Goal: Task Accomplishment & Management: Manage account settings

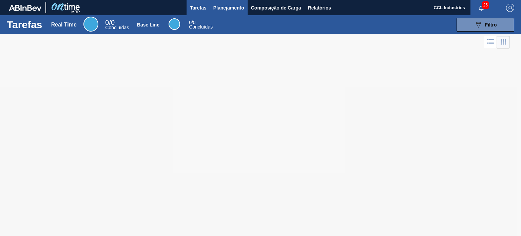
click at [226, 9] on span "Planejamento" at bounding box center [228, 8] width 31 height 8
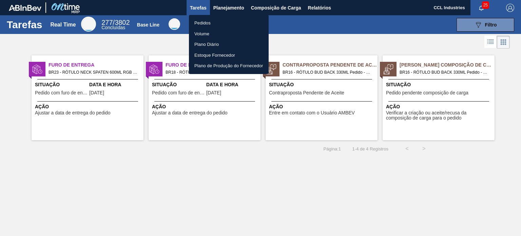
click at [203, 27] on li "Pedidos" at bounding box center [229, 23] width 80 height 11
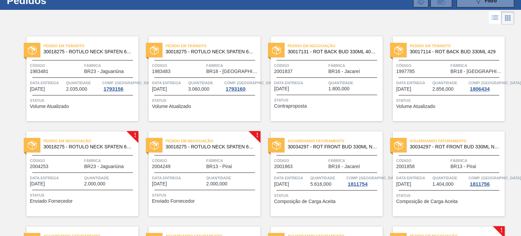
scroll to position [34, 0]
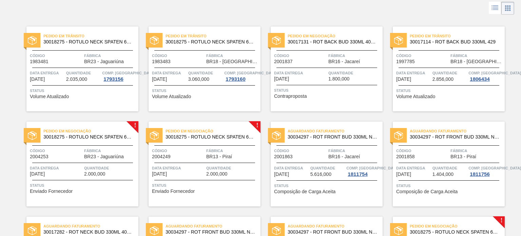
click at [332, 153] on span "Fábrica" at bounding box center [354, 150] width 53 height 7
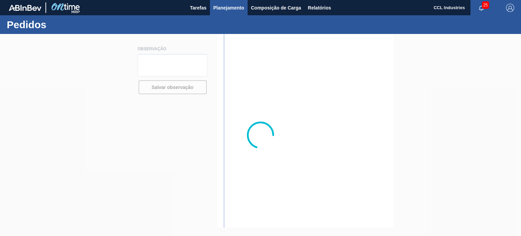
click at [228, 9] on span "Planejamento" at bounding box center [228, 8] width 31 height 8
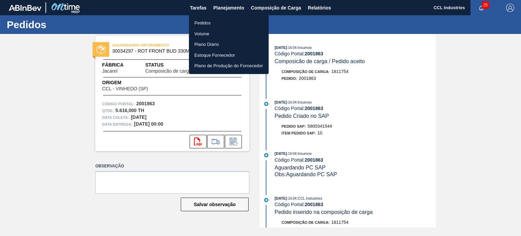
click at [197, 26] on li "Pedidos" at bounding box center [229, 23] width 80 height 11
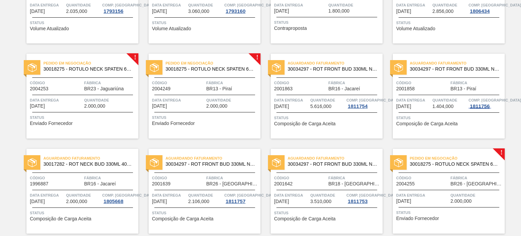
scroll to position [136, 0]
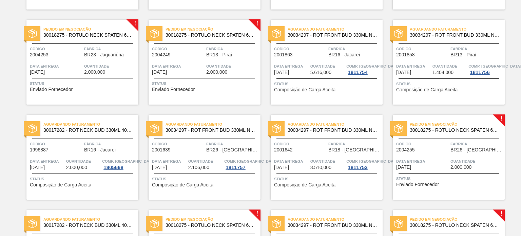
click at [315, 149] on div "Código 2001642" at bounding box center [300, 146] width 53 height 12
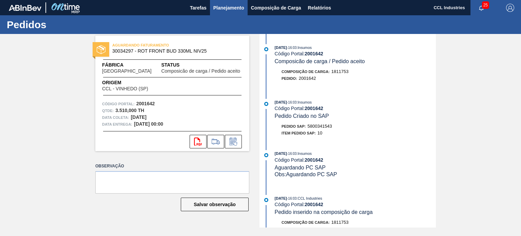
click at [214, 9] on span "Planejamento" at bounding box center [228, 8] width 31 height 8
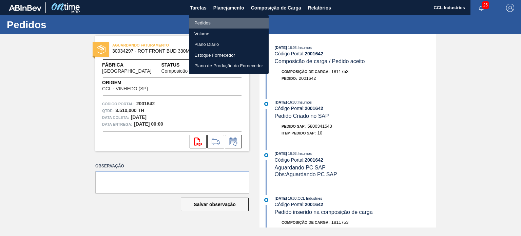
click at [205, 21] on li "Pedidos" at bounding box center [229, 23] width 80 height 11
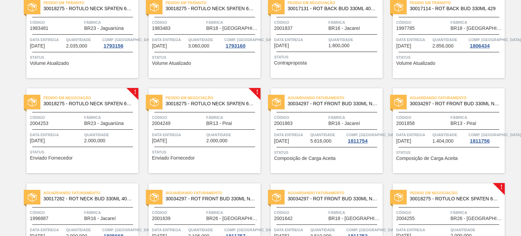
scroll to position [68, 0]
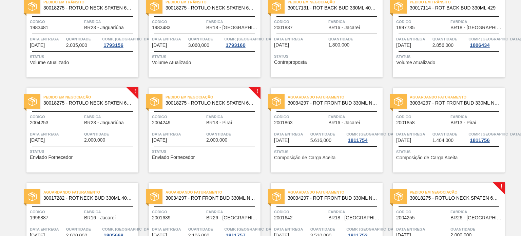
click at [68, 129] on div "Pedido em Negociação 30018275 - ROTULO NECK SPATEN 600 RGB 36MIC REDONDO Código…" at bounding box center [82, 130] width 112 height 85
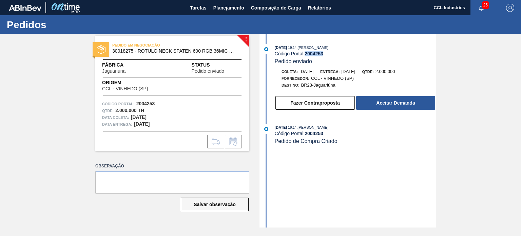
drag, startPoint x: 328, startPoint y: 55, endPoint x: 305, endPoint y: 54, distance: 23.1
click at [305, 54] on div "Código Portal: 2004253" at bounding box center [355, 53] width 161 height 5
copy strong "2004253"
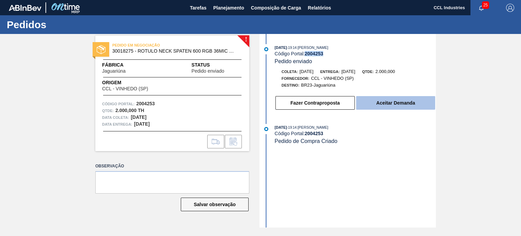
click at [400, 98] on button "Aceitar Demanda" at bounding box center [395, 103] width 79 height 14
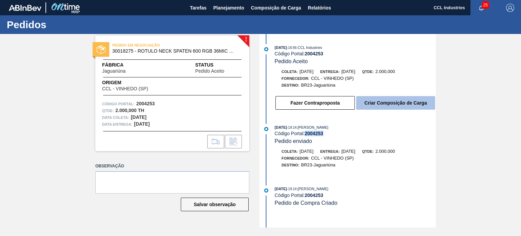
click at [391, 104] on button "Criar Composição de Carga" at bounding box center [395, 103] width 79 height 14
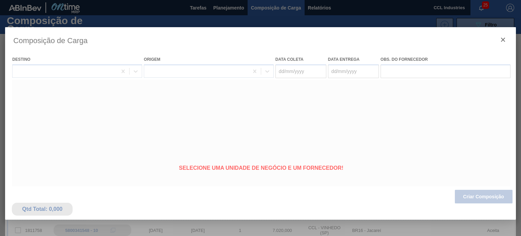
type coleta "[DATE]"
type entrega "[DATE]"
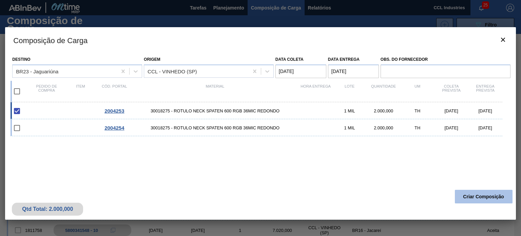
click at [461, 196] on button "Criar Composição" at bounding box center [484, 197] width 58 height 14
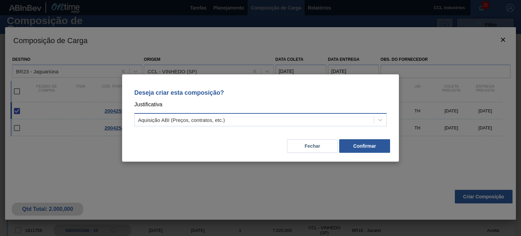
click at [198, 120] on div "Aquisição ABI (Preços, contratos, etc.)" at bounding box center [181, 120] width 87 height 6
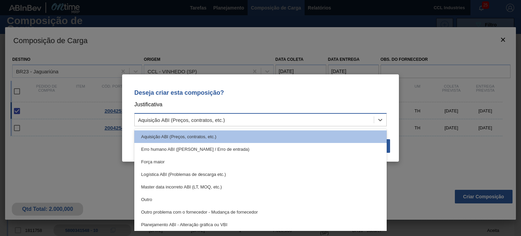
click at [198, 120] on div "Aquisição ABI (Preços, contratos, etc.)" at bounding box center [181, 120] width 87 height 6
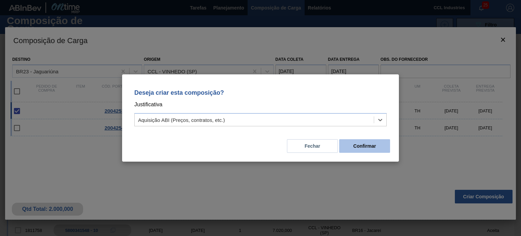
click at [362, 146] on button "Confirmar" at bounding box center [364, 146] width 51 height 14
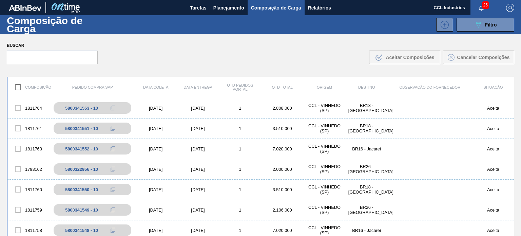
click at [229, 15] on div "Composição de Carga 089F7B8B-B2A5-4AFE-B5C0-19BA573D28AC Filtro" at bounding box center [260, 24] width 521 height 19
click at [227, 9] on span "Planejamento" at bounding box center [228, 8] width 31 height 8
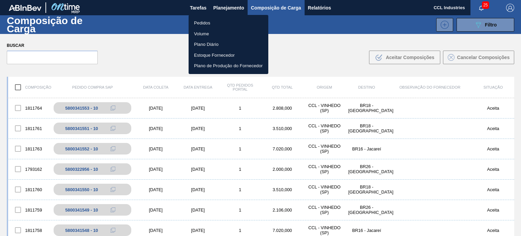
click at [201, 28] on li "Volume" at bounding box center [229, 33] width 80 height 11
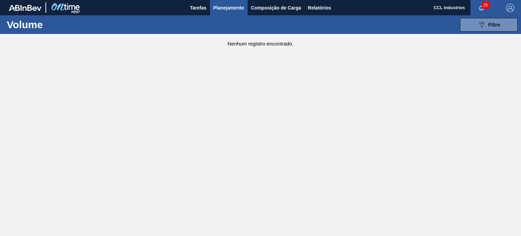
click at [229, 11] on span "Planejamento" at bounding box center [228, 8] width 31 height 8
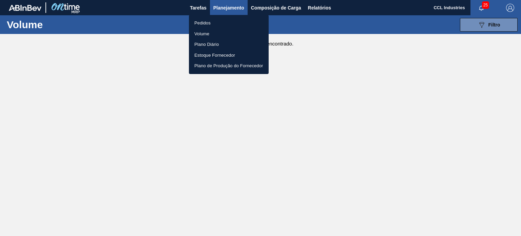
click at [216, 19] on li "Pedidos" at bounding box center [229, 23] width 80 height 11
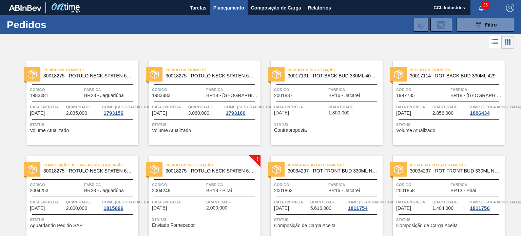
click at [70, 200] on span "Quantidade" at bounding box center [83, 201] width 35 height 7
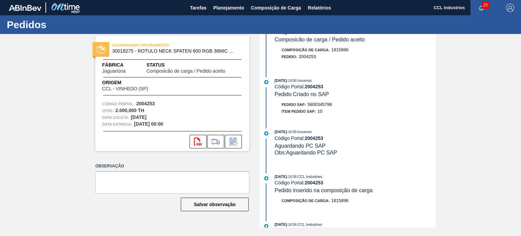
scroll to position [34, 0]
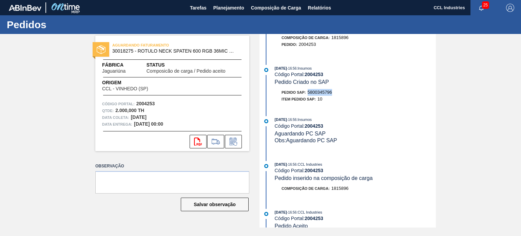
drag, startPoint x: 336, startPoint y: 96, endPoint x: 309, endPoint y: 93, distance: 26.9
click at [309, 93] on div "Pedido SAP: 5800345796" at bounding box center [355, 92] width 161 height 7
copy span "5800345796"
click at [231, 138] on icon at bounding box center [233, 141] width 11 height 8
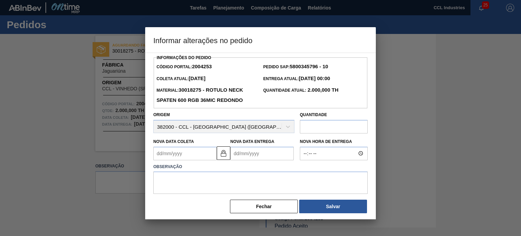
click at [259, 155] on Entrega "Nova Data Entrega" at bounding box center [261, 154] width 63 height 14
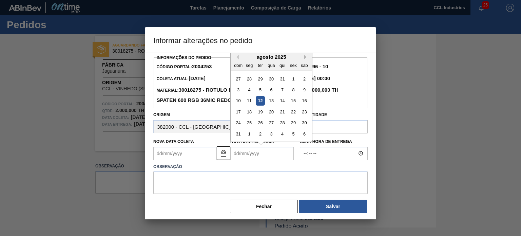
click at [307, 55] on button "Next Month" at bounding box center [306, 57] width 5 height 5
click at [259, 81] on div "2" at bounding box center [260, 78] width 9 height 9
type Coleta "[DATE]"
type Entrega "[DATE]"
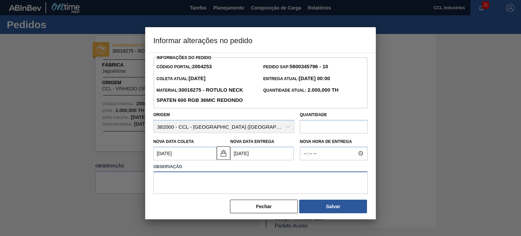
click at [212, 184] on textarea at bounding box center [260, 182] width 214 height 22
type textarea "D"
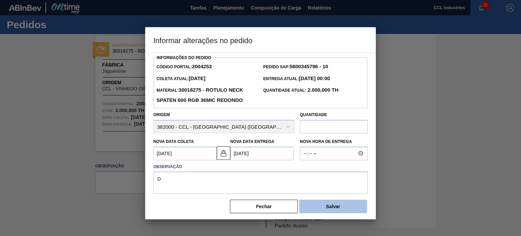
click at [315, 207] on button "Salvar" at bounding box center [333, 206] width 68 height 14
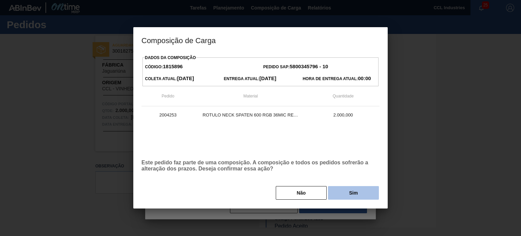
click at [371, 190] on button "Sim" at bounding box center [353, 193] width 51 height 14
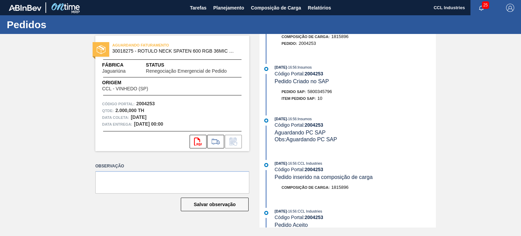
scroll to position [0, 0]
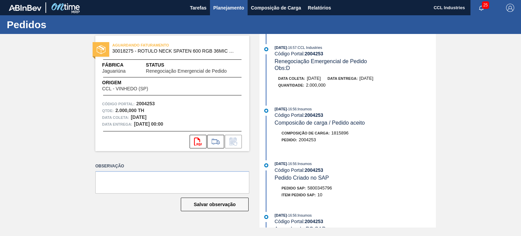
click at [230, 8] on span "Planejamento" at bounding box center [228, 8] width 31 height 8
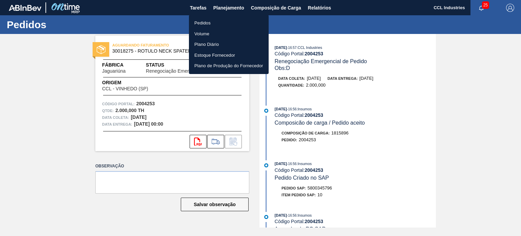
click at [204, 20] on li "Pedidos" at bounding box center [229, 23] width 80 height 11
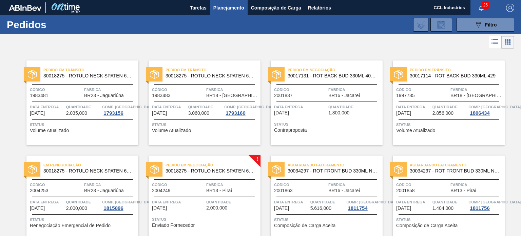
click at [197, 215] on div "Pedido em Negociação 30018275 - ROTULO NECK SPATEN 600 RGB 36MIC REDONDO Código…" at bounding box center [205, 197] width 112 height 85
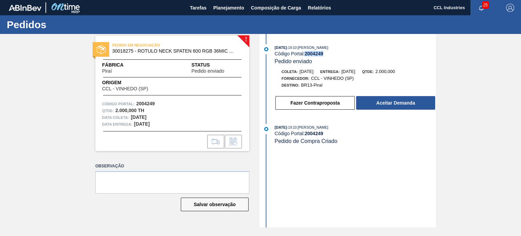
drag, startPoint x: 326, startPoint y: 54, endPoint x: 306, endPoint y: 55, distance: 19.4
click at [306, 55] on div "Código Portal: 2004249" at bounding box center [355, 53] width 161 height 5
copy strong "2004249"
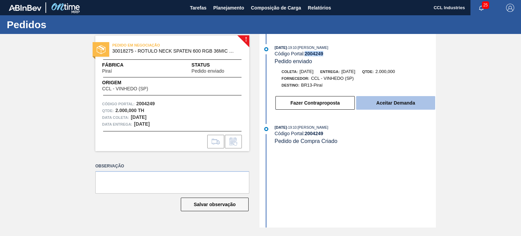
click at [383, 106] on button "Aceitar Demanda" at bounding box center [395, 103] width 79 height 14
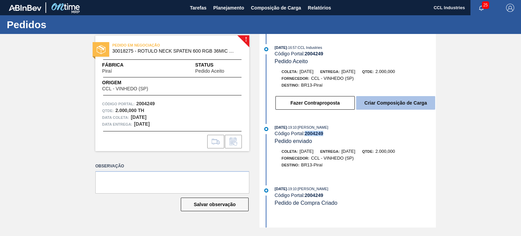
click at [392, 107] on button "Criar Composição de Carga" at bounding box center [395, 103] width 79 height 14
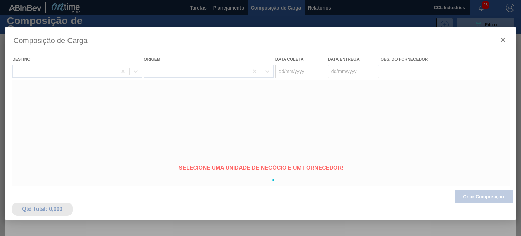
type coleta "[DATE]"
type entrega "[DATE]"
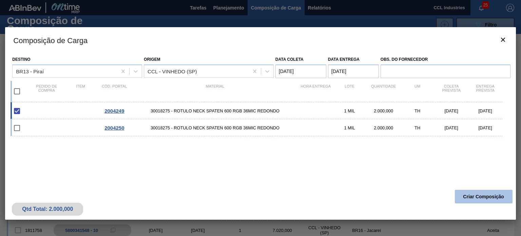
click at [496, 199] on button "Criar Composição" at bounding box center [484, 197] width 58 height 14
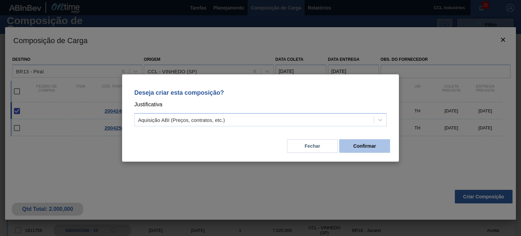
click at [368, 148] on button "Confirmar" at bounding box center [364, 146] width 51 height 14
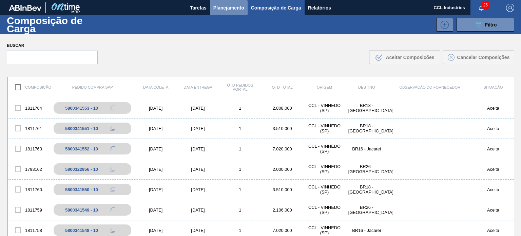
click at [234, 14] on button "Planejamento" at bounding box center [229, 7] width 38 height 15
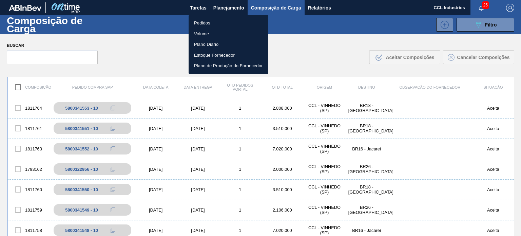
click at [207, 21] on li "Pedidos" at bounding box center [229, 23] width 80 height 11
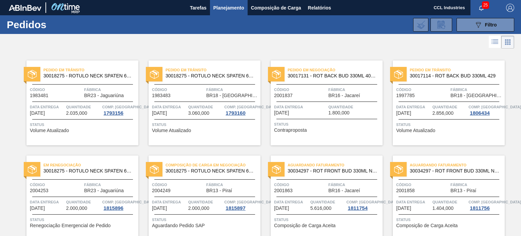
click at [200, 191] on div "Código 2004249" at bounding box center [178, 187] width 53 height 12
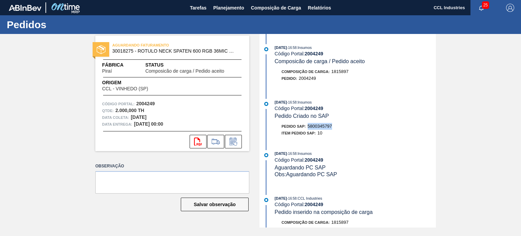
drag, startPoint x: 339, startPoint y: 130, endPoint x: 309, endPoint y: 130, distance: 29.8
click at [309, 130] on div "Pedido SAP: 5800345797" at bounding box center [355, 126] width 161 height 7
copy span "5800345797"
click at [234, 140] on icon at bounding box center [233, 141] width 11 height 8
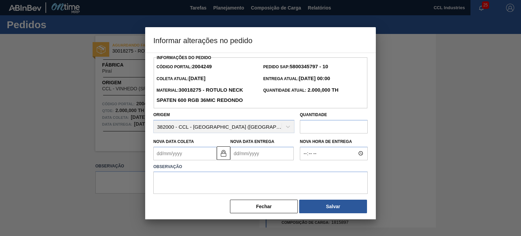
click at [256, 149] on Entrega "Nova Data Entrega" at bounding box center [261, 154] width 63 height 14
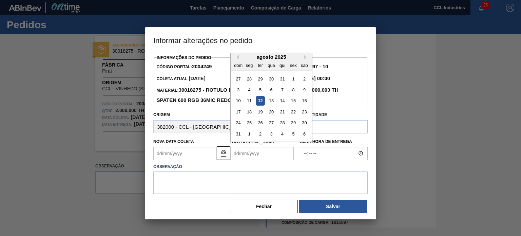
click at [303, 58] on div "agosto 2025" at bounding box center [271, 57] width 81 height 6
click at [305, 57] on button "Next Month" at bounding box center [306, 57] width 5 height 5
click at [261, 80] on div "2" at bounding box center [260, 78] width 9 height 9
type Coleta "[DATE]"
type Entrega "[DATE]"
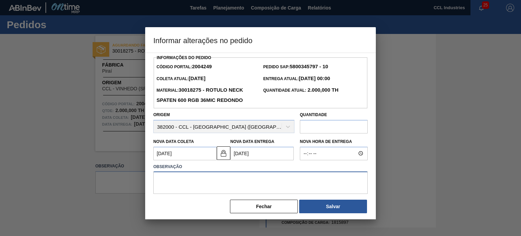
click at [247, 187] on textarea at bounding box center [260, 182] width 214 height 22
type textarea "D"
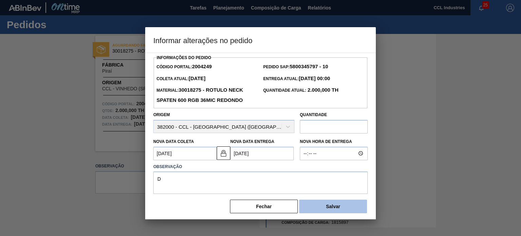
click at [324, 213] on button "Salvar" at bounding box center [333, 206] width 68 height 14
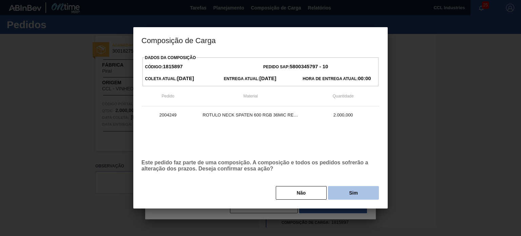
click at [356, 188] on button "Sim" at bounding box center [353, 193] width 51 height 14
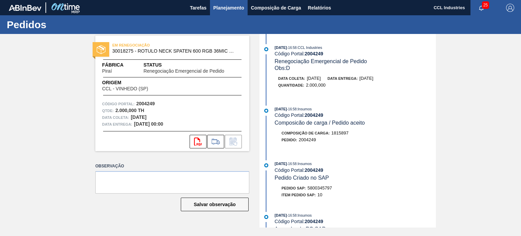
click at [218, 6] on span "Planejamento" at bounding box center [228, 8] width 31 height 8
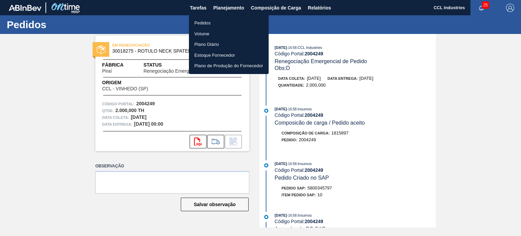
click at [215, 20] on li "Pedidos" at bounding box center [229, 23] width 80 height 11
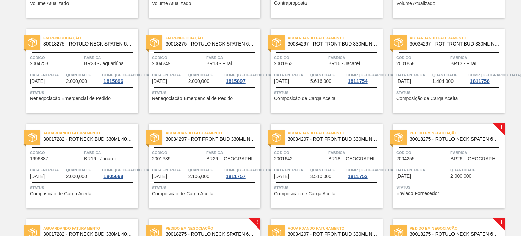
scroll to position [170, 0]
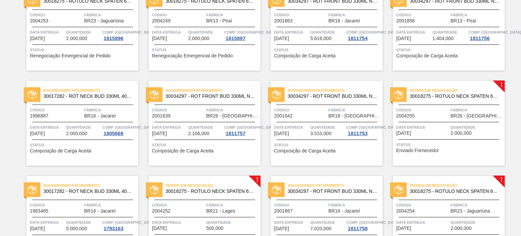
click at [430, 131] on div "Data entrega [DATE]" at bounding box center [422, 130] width 53 height 12
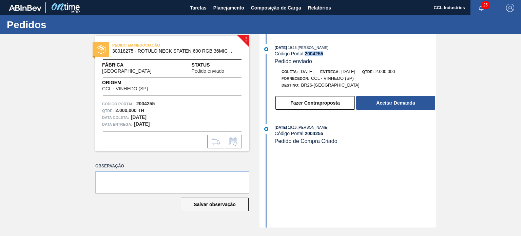
drag, startPoint x: 327, startPoint y: 52, endPoint x: 306, endPoint y: 54, distance: 20.8
click at [306, 54] on div "Código Portal: 2004255" at bounding box center [355, 53] width 161 height 5
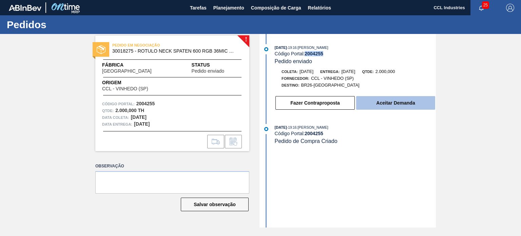
copy strong "2004255"
click at [379, 104] on button "Aceitar Demanda" at bounding box center [395, 103] width 79 height 14
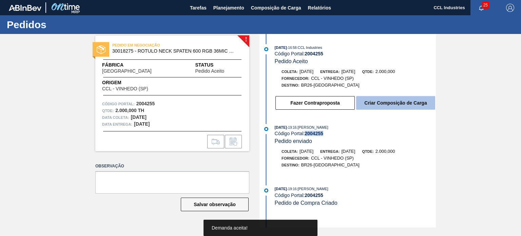
click at [391, 102] on button "Criar Composição de Carga" at bounding box center [395, 103] width 79 height 14
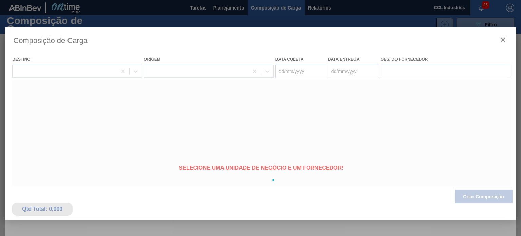
type coleta "[DATE]"
type entrega "[DATE]"
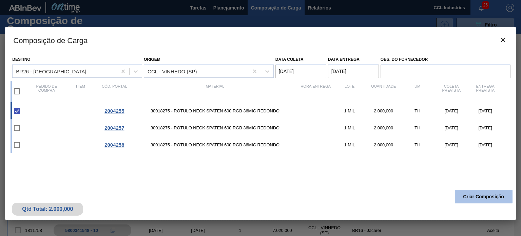
click at [484, 196] on button "Criar Composição" at bounding box center [484, 197] width 58 height 14
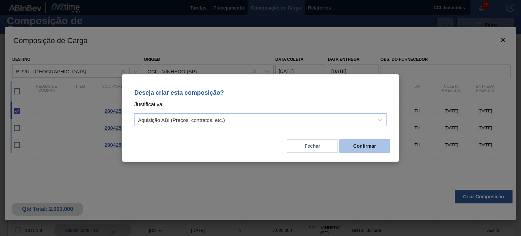
click at [362, 149] on button "Confirmar" at bounding box center [364, 146] width 51 height 14
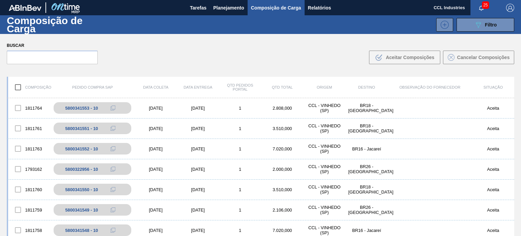
click at [236, 19] on div "089F7B8B-B2A5-4AFE-B5C0-19BA573D28AC Filtro" at bounding box center [316, 25] width 404 height 14
click at [232, 11] on span "Planejamento" at bounding box center [228, 8] width 31 height 8
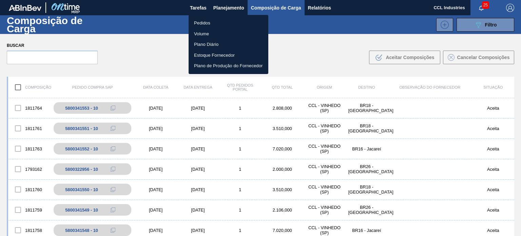
click at [208, 22] on li "Pedidos" at bounding box center [229, 23] width 80 height 11
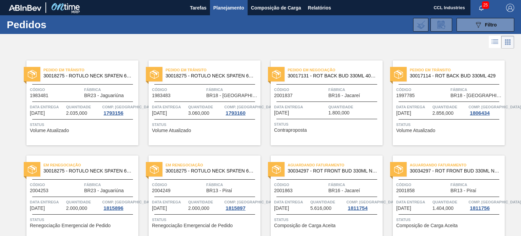
scroll to position [167, 0]
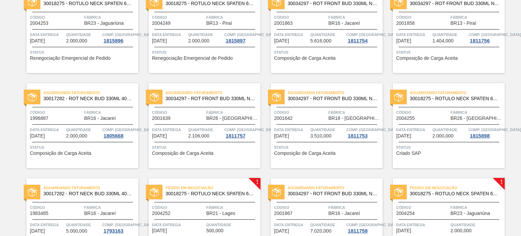
click at [434, 122] on div "Aguardando Faturamento 30018275 - ROTULO NECK SPATEN 600 RGB 36MIC REDONDO Códi…" at bounding box center [449, 125] width 112 height 85
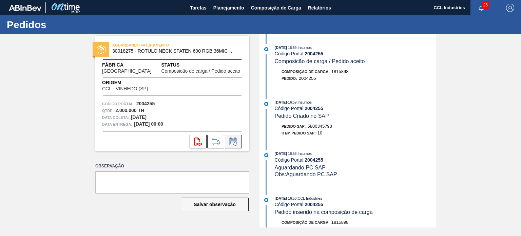
click at [233, 146] on button at bounding box center [233, 142] width 17 height 14
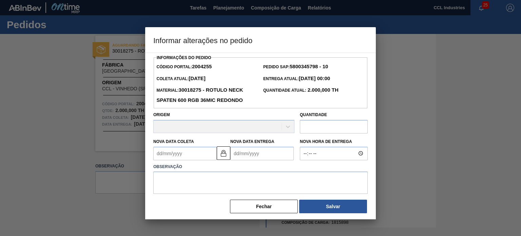
click at [252, 153] on Entrega "Nova Data Entrega" at bounding box center [261, 154] width 63 height 14
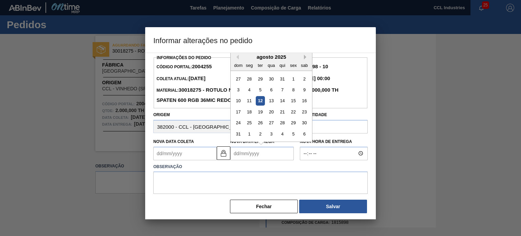
click at [304, 57] on button "Next Month" at bounding box center [306, 57] width 5 height 5
click at [257, 81] on div "2" at bounding box center [260, 78] width 9 height 9
type Coleta "[DATE]"
type Entrega "[DATE]"
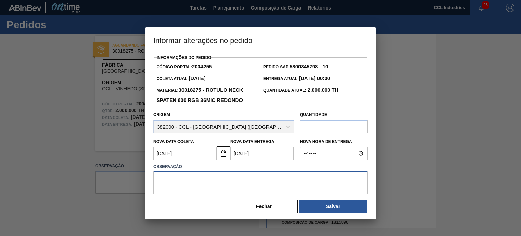
click at [256, 175] on textarea at bounding box center [260, 182] width 214 height 22
type textarea "D"
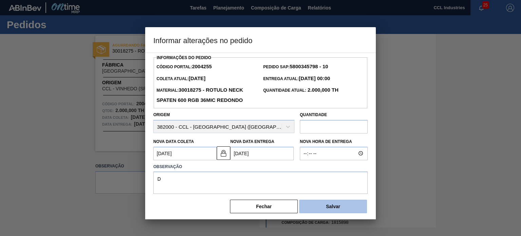
click at [330, 207] on button "Salvar" at bounding box center [333, 206] width 68 height 14
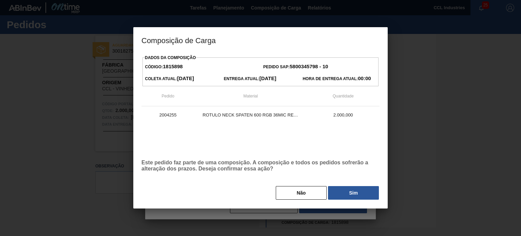
click at [349, 196] on button "Sim" at bounding box center [353, 193] width 51 height 14
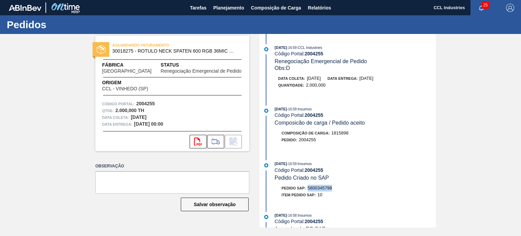
drag, startPoint x: 338, startPoint y: 191, endPoint x: 308, endPoint y: 192, distance: 30.5
click at [308, 191] on div "Pedido SAP: 5800345798" at bounding box center [355, 188] width 161 height 7
copy span "5800345798"
click at [216, 8] on span "Planejamento" at bounding box center [228, 8] width 31 height 8
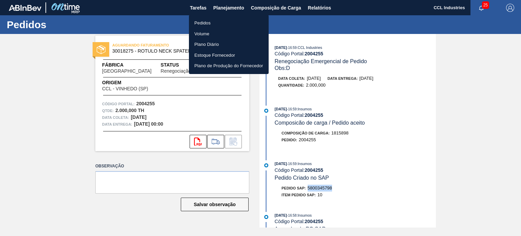
click at [204, 19] on li "Pedidos" at bounding box center [229, 23] width 80 height 11
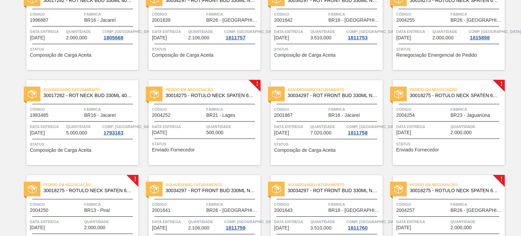
scroll to position [271, 0]
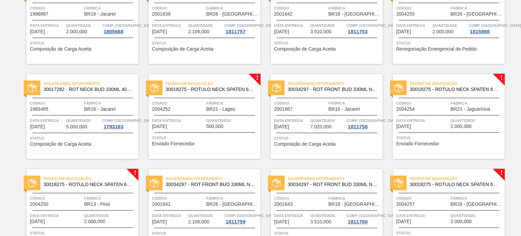
click at [188, 111] on div "Código 2004252" at bounding box center [178, 106] width 53 height 12
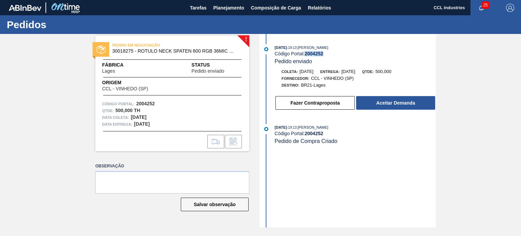
drag, startPoint x: 315, startPoint y: 58, endPoint x: 307, endPoint y: 55, distance: 8.8
click at [307, 55] on div "Código Portal: 2004252" at bounding box center [355, 53] width 161 height 5
copy strong "2004252"
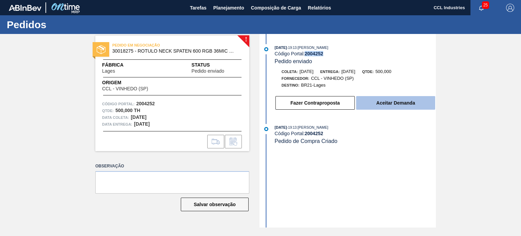
click at [392, 103] on button "Aceitar Demanda" at bounding box center [395, 103] width 79 height 14
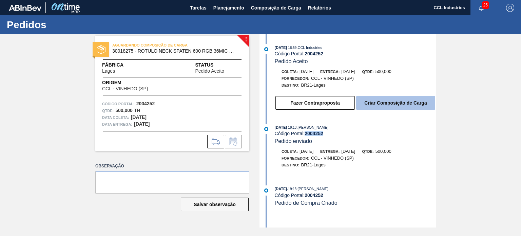
click at [413, 108] on button "Criar Composição de Carga" at bounding box center [395, 103] width 79 height 14
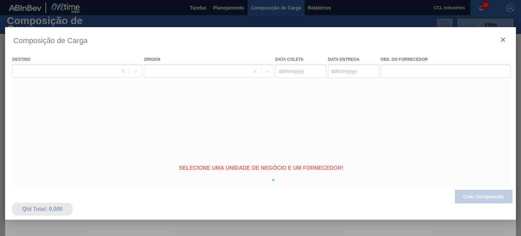
type coleta "[DATE]"
type entrega "[DATE]"
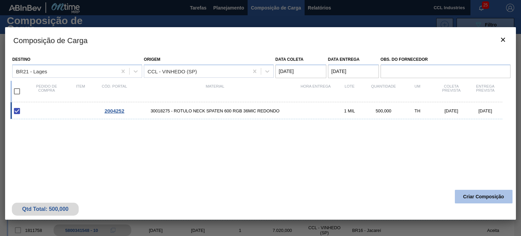
click at [477, 197] on button "Criar Composição" at bounding box center [484, 197] width 58 height 14
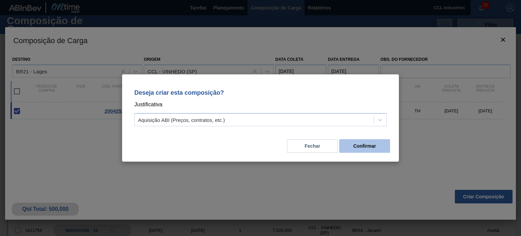
click at [367, 152] on button "Confirmar" at bounding box center [364, 146] width 51 height 14
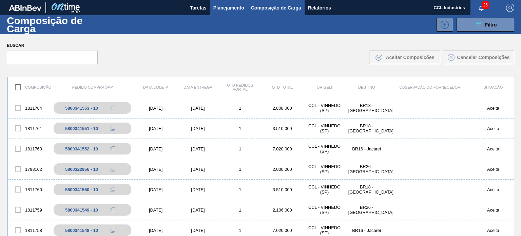
drag, startPoint x: 248, startPoint y: 11, endPoint x: 240, endPoint y: 11, distance: 7.5
click at [248, 11] on button "Composição de Carga" at bounding box center [276, 7] width 57 height 15
click at [240, 11] on span "Planejamento" at bounding box center [228, 8] width 31 height 8
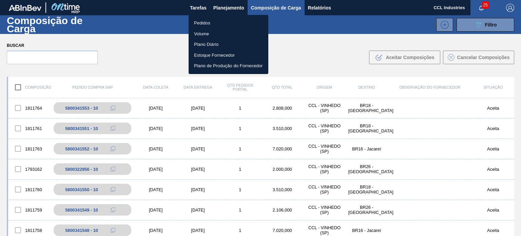
click at [218, 23] on li "Pedidos" at bounding box center [229, 23] width 80 height 11
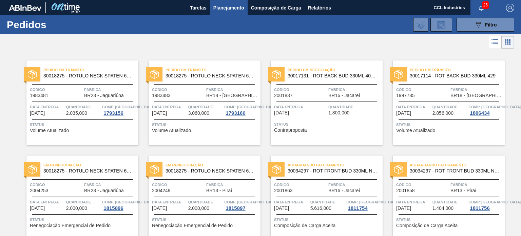
scroll to position [262, 0]
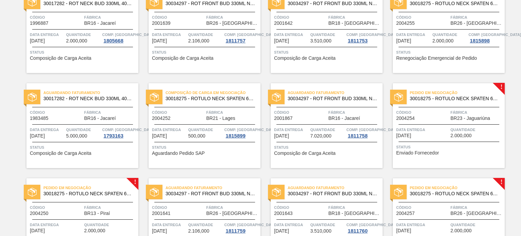
click at [180, 115] on span "Código" at bounding box center [178, 112] width 53 height 7
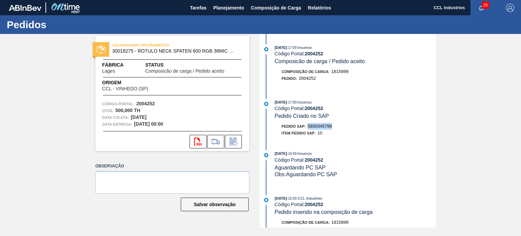
drag, startPoint x: 324, startPoint y: 129, endPoint x: 307, endPoint y: 129, distance: 16.6
click at [307, 129] on div "Pedido SAP: 5800345799" at bounding box center [355, 126] width 161 height 7
copy span "5800345799"
click at [221, 7] on span "Planejamento" at bounding box center [228, 8] width 31 height 8
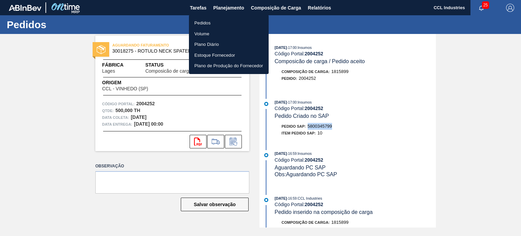
click at [211, 20] on li "Pedidos" at bounding box center [229, 23] width 80 height 11
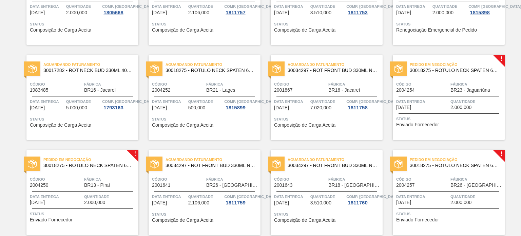
scroll to position [305, 0]
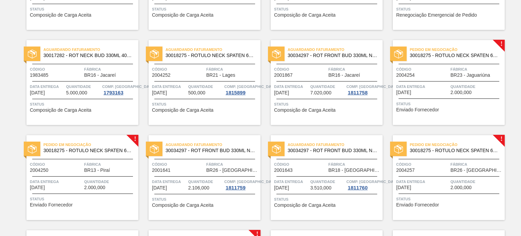
click at [434, 73] on div "Código 2004254" at bounding box center [422, 72] width 53 height 12
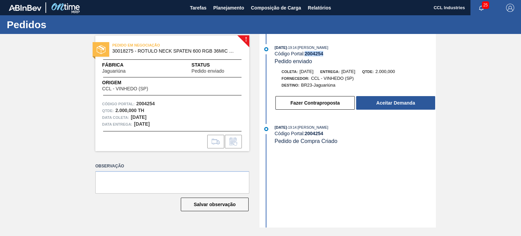
drag, startPoint x: 325, startPoint y: 52, endPoint x: 307, endPoint y: 55, distance: 18.6
click at [307, 55] on div "Código Portal: 2004254" at bounding box center [355, 53] width 161 height 5
copy strong "2004254"
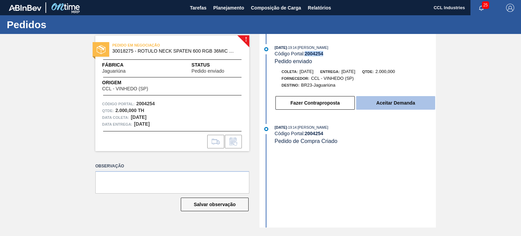
click at [392, 103] on button "Aceitar Demanda" at bounding box center [395, 103] width 79 height 14
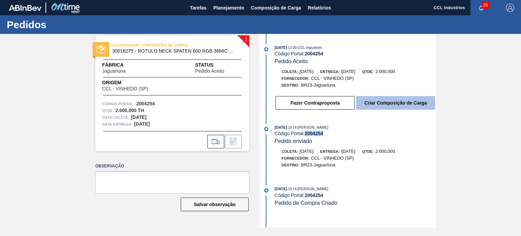
click at [403, 104] on button "Criar Composição de Carga" at bounding box center [395, 103] width 79 height 14
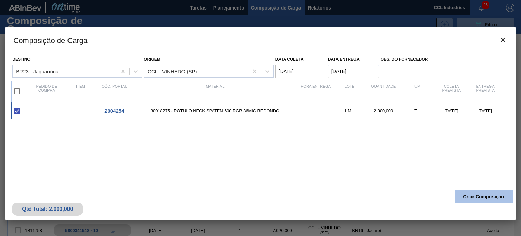
click at [486, 198] on button "Criar Composição" at bounding box center [484, 197] width 58 height 14
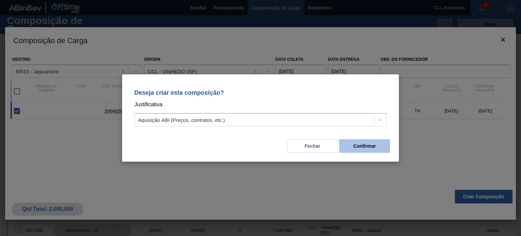
click at [370, 146] on button "Confirmar" at bounding box center [364, 146] width 51 height 14
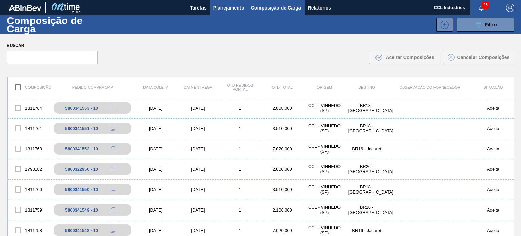
click at [225, 8] on span "Planejamento" at bounding box center [228, 8] width 31 height 8
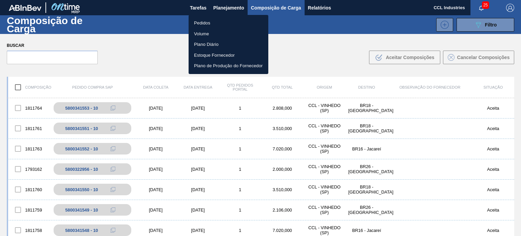
click at [201, 23] on li "Pedidos" at bounding box center [229, 23] width 80 height 11
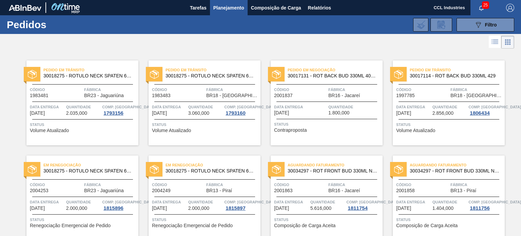
scroll to position [262, 0]
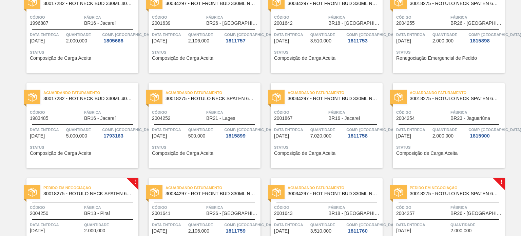
click at [447, 132] on span "Quantidade" at bounding box center [449, 129] width 35 height 7
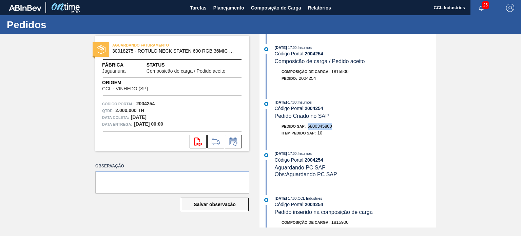
drag, startPoint x: 338, startPoint y: 126, endPoint x: 309, endPoint y: 126, distance: 28.5
click at [309, 126] on div "Pedido SAP: 5800345800" at bounding box center [355, 126] width 161 height 7
copy span "5800345800"
click at [224, 11] on span "Planejamento" at bounding box center [228, 8] width 31 height 8
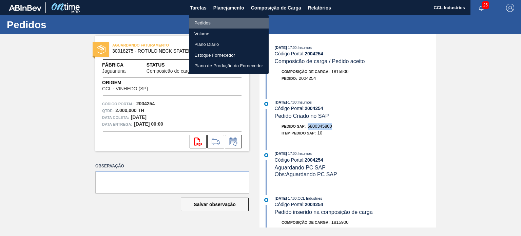
click at [215, 22] on li "Pedidos" at bounding box center [229, 23] width 80 height 11
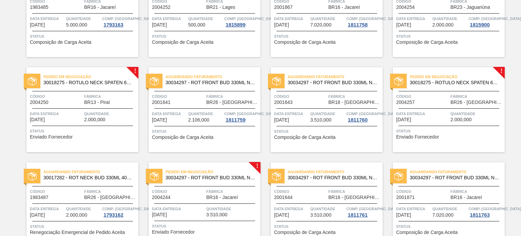
scroll to position [407, 0]
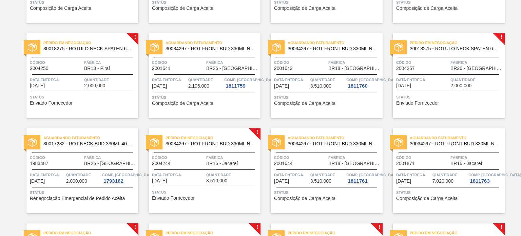
click at [79, 88] on div "Data entrega [DATE]" at bounding box center [56, 82] width 53 height 12
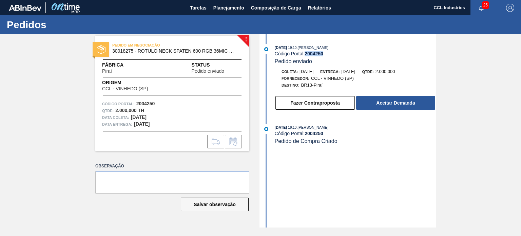
drag, startPoint x: 329, startPoint y: 53, endPoint x: 306, endPoint y: 56, distance: 23.0
click at [306, 56] on div "Código Portal: 2004250" at bounding box center [355, 53] width 161 height 5
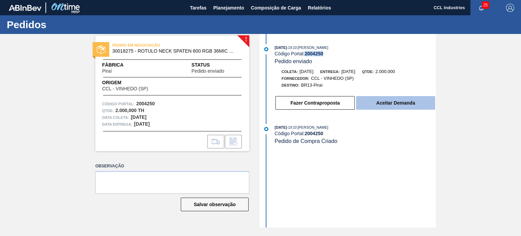
copy strong "2004250"
click at [388, 103] on button "Aceitar Demanda" at bounding box center [395, 103] width 79 height 14
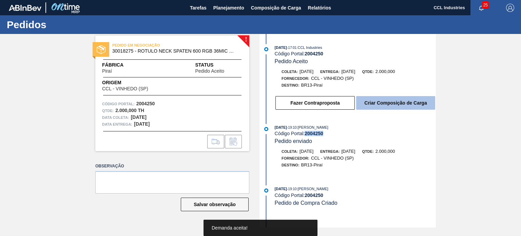
click at [401, 106] on button "Criar Composição de Carga" at bounding box center [395, 103] width 79 height 14
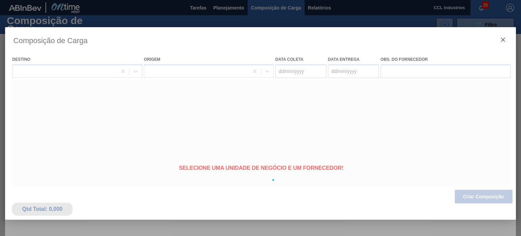
type coleta "[DATE]"
type entrega "[DATE]"
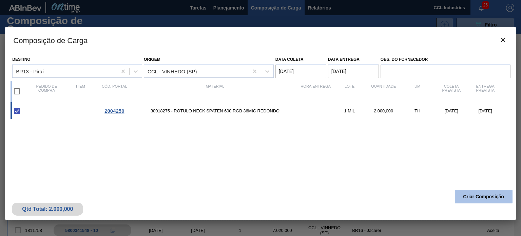
click at [484, 195] on button "Criar Composição" at bounding box center [484, 197] width 58 height 14
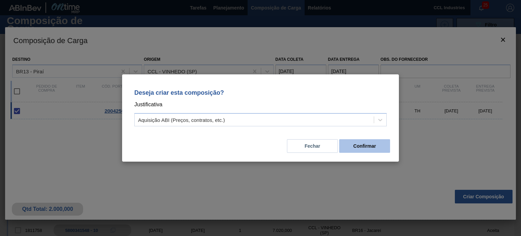
click at [358, 148] on button "Confirmar" at bounding box center [364, 146] width 51 height 14
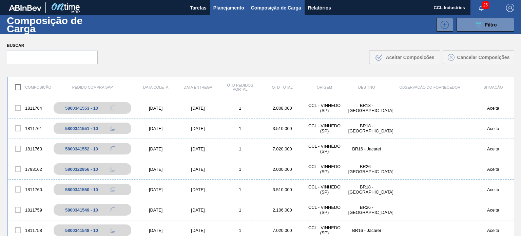
click at [229, 9] on span "Planejamento" at bounding box center [228, 8] width 31 height 8
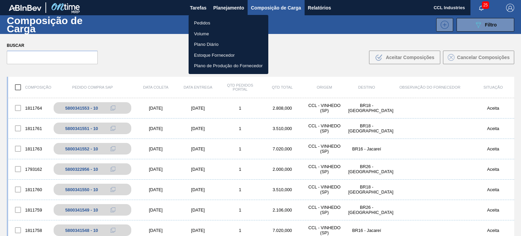
click at [215, 23] on li "Pedidos" at bounding box center [229, 23] width 80 height 11
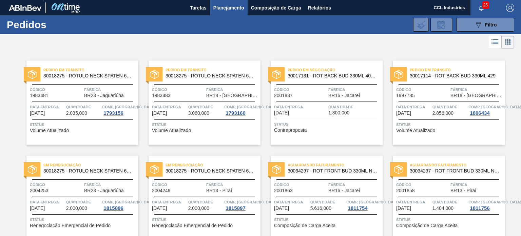
scroll to position [357, 0]
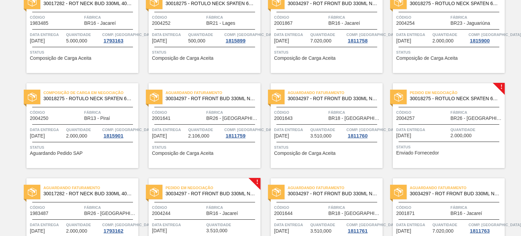
click at [68, 124] on div "Composição de Carga em Negociação 30018275 - ROTULO NECK SPATEN 600 RGB 36MIC R…" at bounding box center [82, 125] width 112 height 85
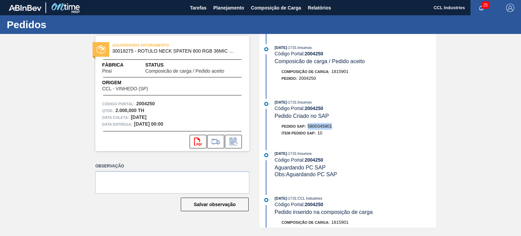
drag, startPoint x: 336, startPoint y: 128, endPoint x: 309, endPoint y: 131, distance: 27.3
click at [309, 130] on div "Pedido SAP: 5800345801" at bounding box center [355, 126] width 161 height 7
click at [217, 11] on span "Planejamento" at bounding box center [228, 8] width 31 height 8
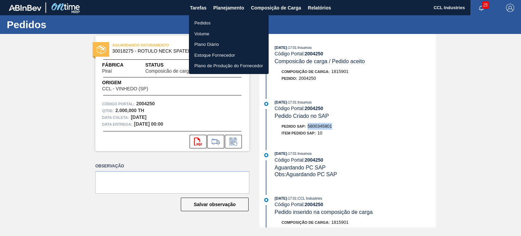
click at [208, 23] on li "Pedidos" at bounding box center [229, 23] width 80 height 11
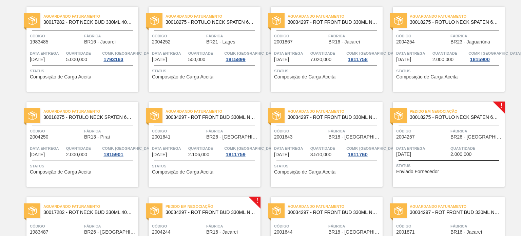
scroll to position [305, 0]
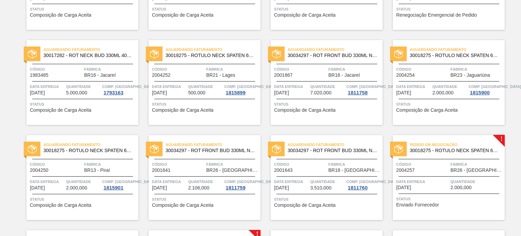
click at [448, 177] on div "Pedido em Negociação 30018275 - ROTULO NECK SPATEN 600 RGB 36MIC REDONDO Código…" at bounding box center [449, 177] width 112 height 85
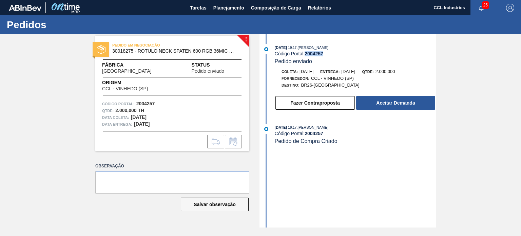
drag, startPoint x: 327, startPoint y: 53, endPoint x: 305, endPoint y: 54, distance: 21.4
click at [305, 54] on div "Código Portal: 2004257" at bounding box center [355, 53] width 161 height 5
click at [340, 58] on div "[DATE] 19:17 : [PERSON_NAME] Código Portal: 2004257 Pedido enviado" at bounding box center [355, 54] width 161 height 21
drag, startPoint x: 326, startPoint y: 52, endPoint x: 307, endPoint y: 54, distance: 19.4
click at [307, 54] on div "Código Portal: 2004257" at bounding box center [355, 53] width 161 height 5
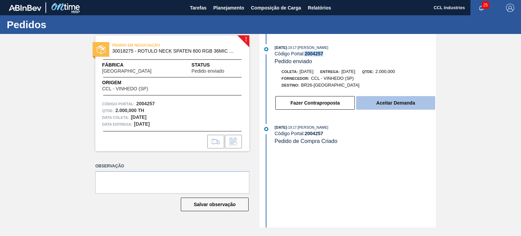
click at [408, 106] on button "Aceitar Demanda" at bounding box center [395, 103] width 79 height 14
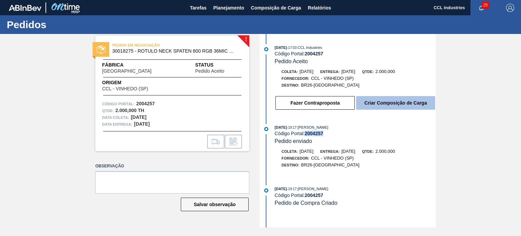
click at [401, 101] on button "Criar Composição de Carga" at bounding box center [395, 103] width 79 height 14
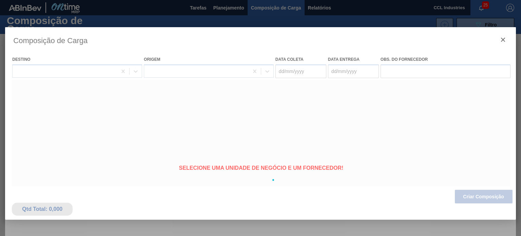
type coleta "[DATE]"
type entrega "[DATE]"
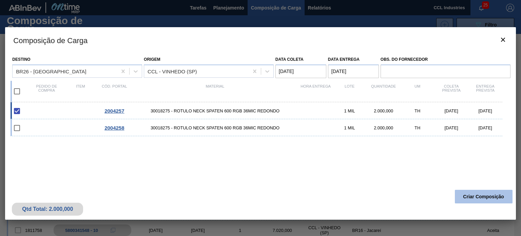
click at [469, 195] on button "Criar Composição" at bounding box center [484, 197] width 58 height 14
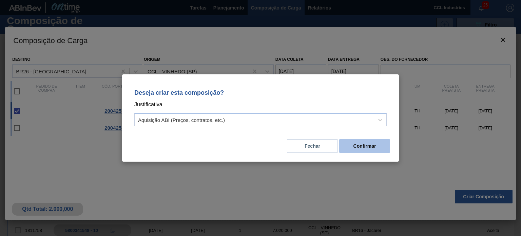
click at [368, 147] on button "Confirmar" at bounding box center [364, 146] width 51 height 14
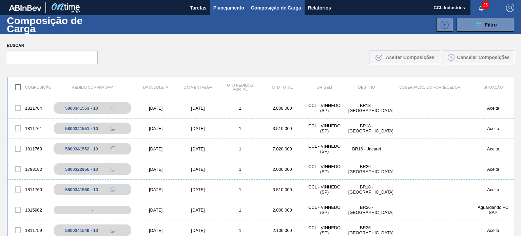
click at [233, 11] on span "Planejamento" at bounding box center [228, 8] width 31 height 8
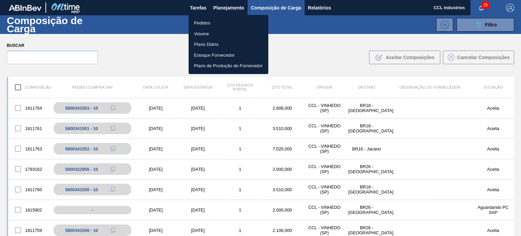
click at [215, 21] on li "Pedidos" at bounding box center [229, 23] width 80 height 11
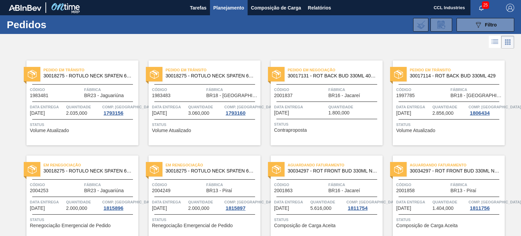
scroll to position [357, 0]
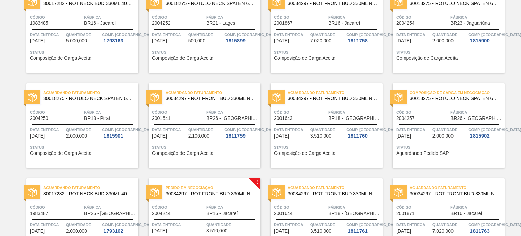
click at [434, 124] on div at bounding box center [449, 124] width 101 height 0
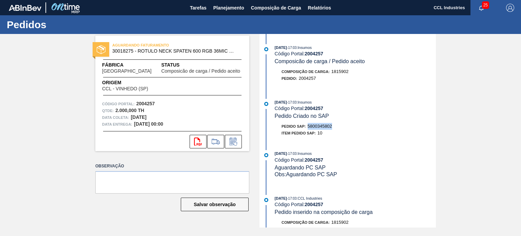
drag, startPoint x: 337, startPoint y: 128, endPoint x: 308, endPoint y: 130, distance: 29.9
click at [308, 130] on div "Pedido SAP: 5800345802" at bounding box center [355, 126] width 161 height 7
click at [232, 12] on span "Planejamento" at bounding box center [228, 8] width 31 height 8
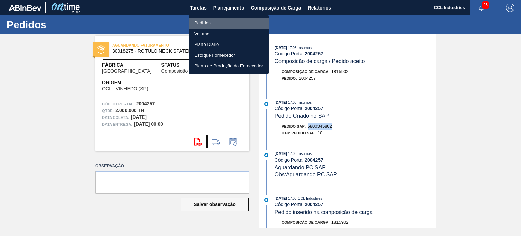
click at [216, 21] on li "Pedidos" at bounding box center [229, 23] width 80 height 11
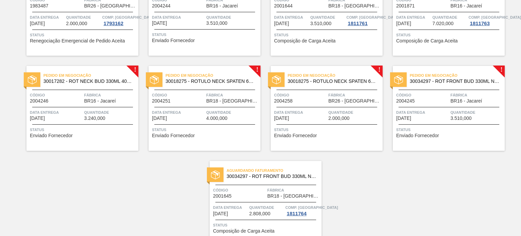
scroll to position [577, 0]
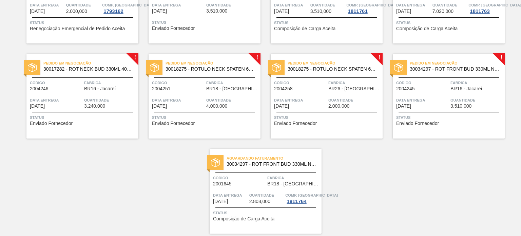
click at [220, 99] on span "Quantidade" at bounding box center [232, 100] width 53 height 7
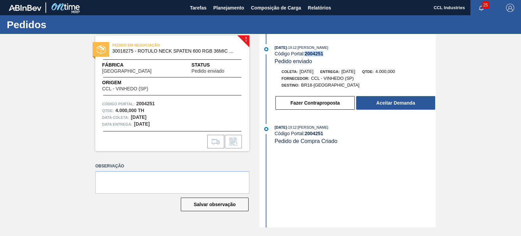
drag, startPoint x: 333, startPoint y: 55, endPoint x: 307, endPoint y: 55, distance: 26.1
click at [307, 55] on div "Código Portal: 2004251" at bounding box center [355, 53] width 161 height 5
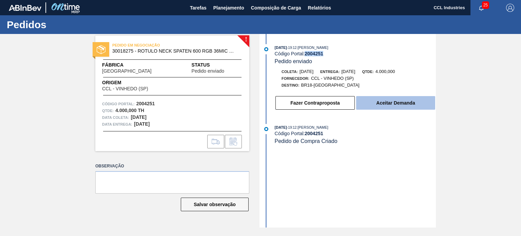
click at [397, 109] on button "Aceitar Demanda" at bounding box center [395, 103] width 79 height 14
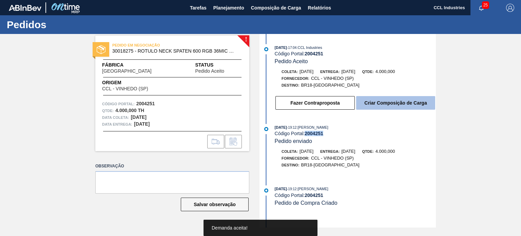
click at [373, 104] on button "Criar Composição de Carga" at bounding box center [395, 103] width 79 height 14
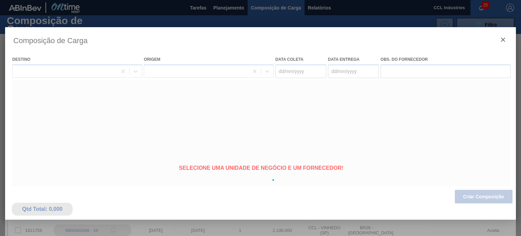
type coleta "[DATE]"
type entrega "[DATE]"
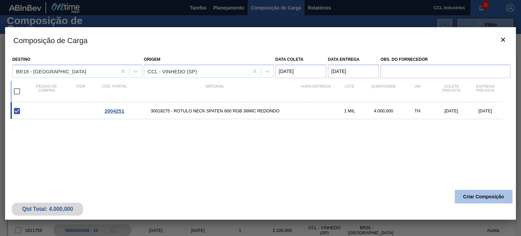
click at [481, 199] on button "Criar Composição" at bounding box center [484, 197] width 58 height 14
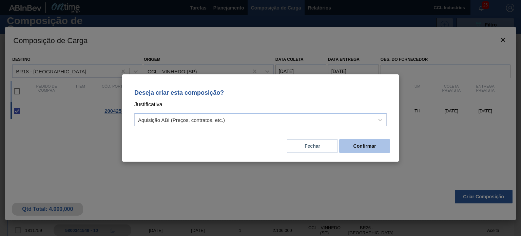
click at [360, 148] on button "Confirmar" at bounding box center [364, 146] width 51 height 14
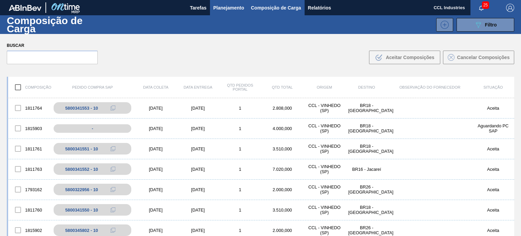
click at [226, 0] on button "Planejamento" at bounding box center [229, 7] width 38 height 15
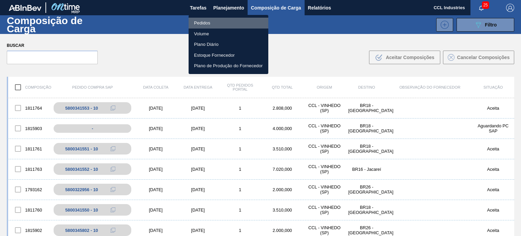
click at [208, 24] on li "Pedidos" at bounding box center [229, 23] width 80 height 11
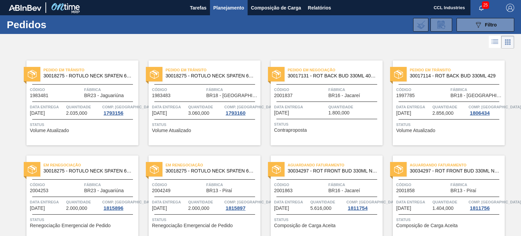
scroll to position [547, 0]
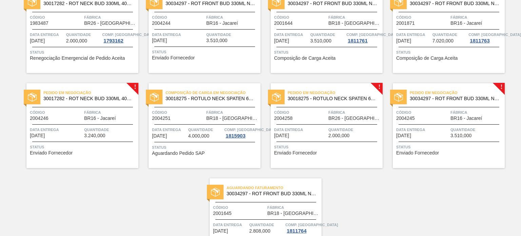
click at [208, 123] on div "Composição de Carga em Negociação 30018275 - ROTULO NECK SPATEN 600 RGB 36MIC R…" at bounding box center [205, 125] width 112 height 85
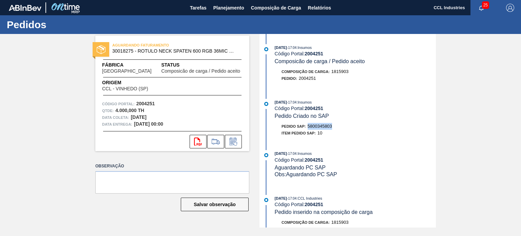
drag, startPoint x: 338, startPoint y: 128, endPoint x: 309, endPoint y: 128, distance: 28.8
click at [309, 128] on div "Pedido SAP: 5800345803" at bounding box center [355, 126] width 161 height 7
copy span "5800345803"
click at [229, 6] on span "Planejamento" at bounding box center [228, 8] width 31 height 8
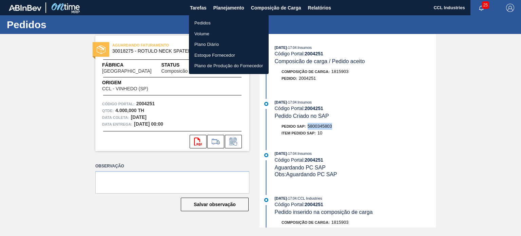
click at [212, 23] on li "Pedidos" at bounding box center [229, 23] width 80 height 11
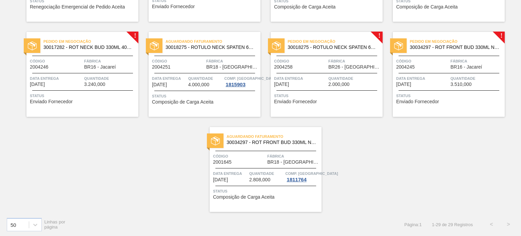
scroll to position [599, 0]
click at [324, 85] on div "Data entrega 21/09/2025" at bounding box center [300, 80] width 53 height 12
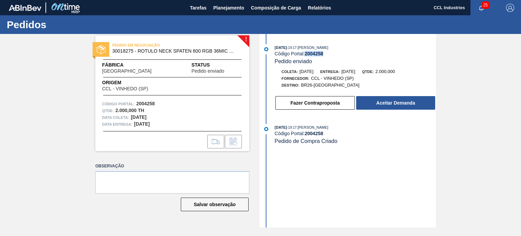
drag, startPoint x: 325, startPoint y: 55, endPoint x: 306, endPoint y: 54, distance: 19.0
click at [306, 54] on div "Código Portal: 2004258" at bounding box center [355, 53] width 161 height 5
copy strong "2004258"
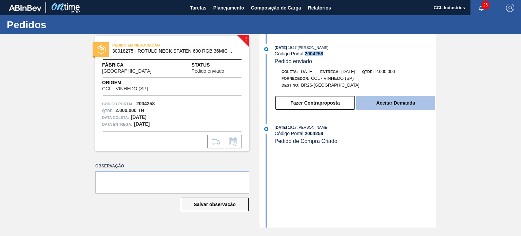
click at [396, 103] on button "Aceitar Demanda" at bounding box center [395, 103] width 79 height 14
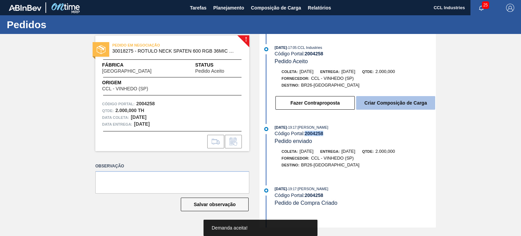
click at [389, 100] on button "Criar Composição de Carga" at bounding box center [395, 103] width 79 height 14
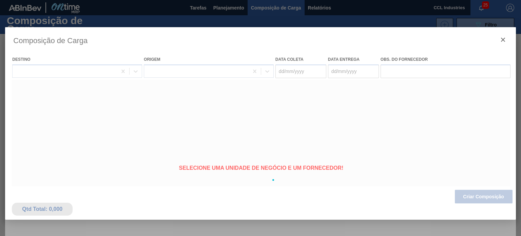
type coleta "16/09/2025"
type entrega "[DATE]"
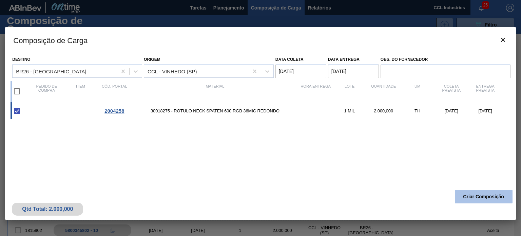
click at [488, 199] on button "Criar Composição" at bounding box center [484, 197] width 58 height 14
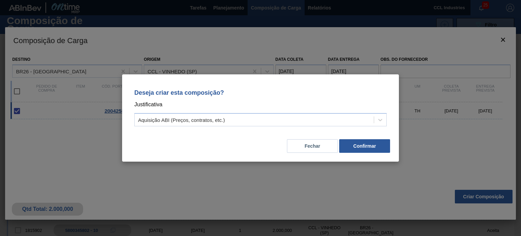
click at [386, 153] on div "Fechar Confirmar" at bounding box center [260, 141] width 260 height 23
click at [380, 146] on button "Confirmar" at bounding box center [364, 146] width 51 height 14
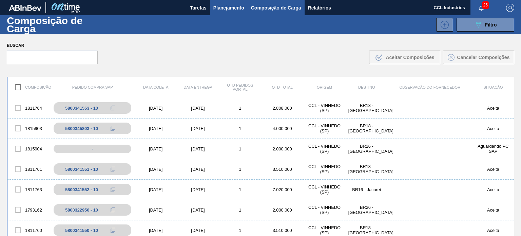
click at [222, 6] on span "Planejamento" at bounding box center [228, 8] width 31 height 8
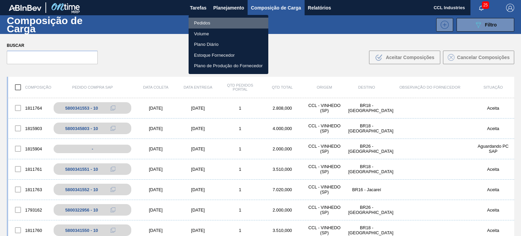
click at [208, 20] on li "Pedidos" at bounding box center [229, 23] width 80 height 11
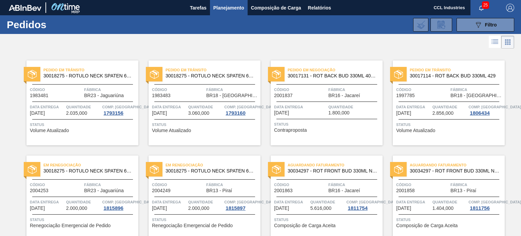
scroll to position [547, 0]
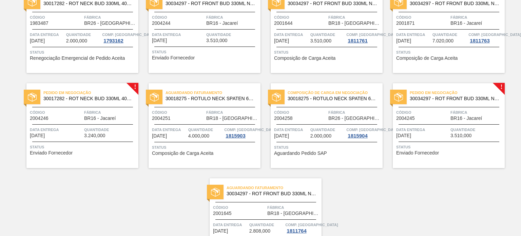
click at [307, 126] on span "Data entrega" at bounding box center [291, 129] width 35 height 7
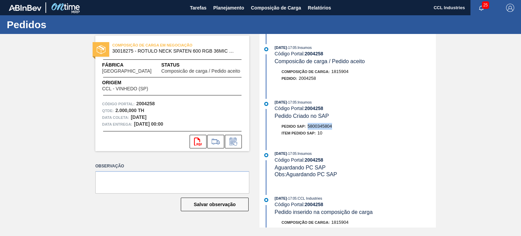
drag, startPoint x: 337, startPoint y: 131, endPoint x: 309, endPoint y: 129, distance: 28.6
click at [309, 129] on div "Pedido SAP: 5800345804" at bounding box center [355, 126] width 161 height 7
copy span "5800345804"
click at [234, 5] on span "Planejamento" at bounding box center [228, 8] width 31 height 8
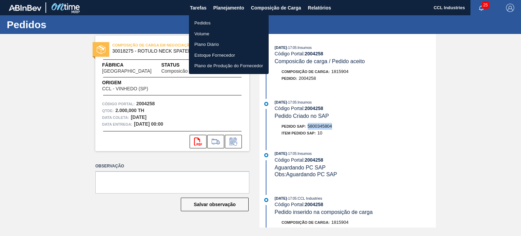
click at [210, 23] on li "Pedidos" at bounding box center [229, 23] width 80 height 11
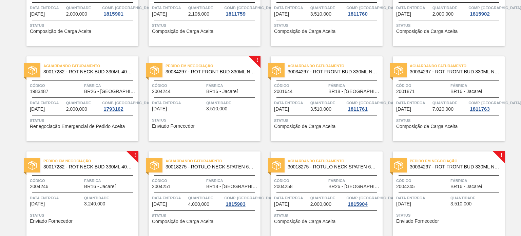
scroll to position [475, 0]
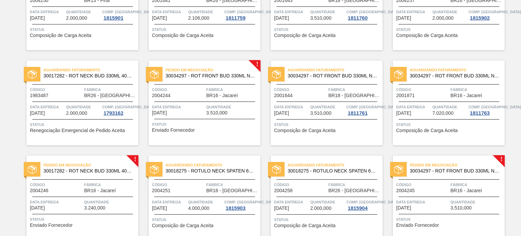
click at [185, 88] on span "Código" at bounding box center [178, 89] width 53 height 7
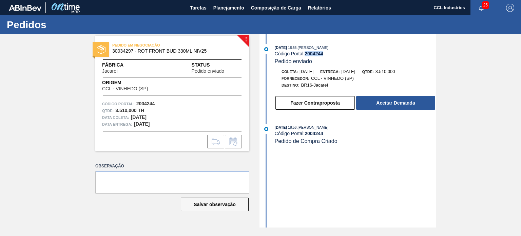
drag, startPoint x: 328, startPoint y: 55, endPoint x: 306, endPoint y: 54, distance: 22.4
click at [306, 54] on div "Código Portal: 2004244" at bounding box center [355, 53] width 161 height 5
copy strong "2004244"
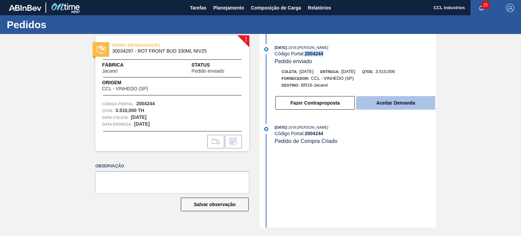
click at [402, 107] on button "Aceitar Demanda" at bounding box center [395, 103] width 79 height 14
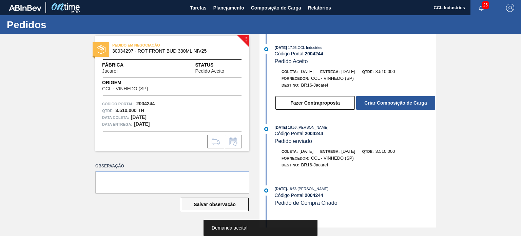
click at [408, 94] on div "Fazer Contraproposta Criar Composição de Carga" at bounding box center [348, 101] width 175 height 18
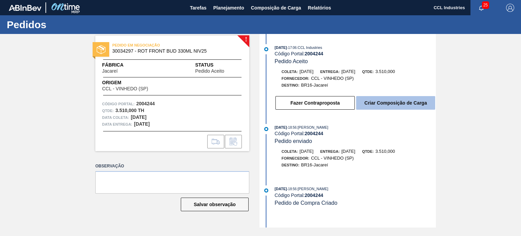
click at [408, 103] on button "Criar Composição de Carga" at bounding box center [395, 103] width 79 height 14
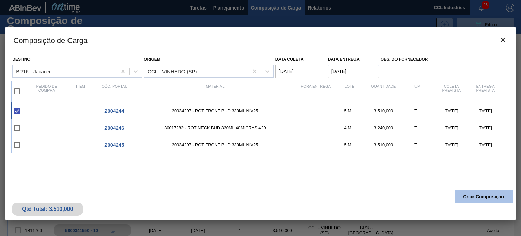
click at [478, 198] on button "Criar Composição" at bounding box center [484, 197] width 58 height 14
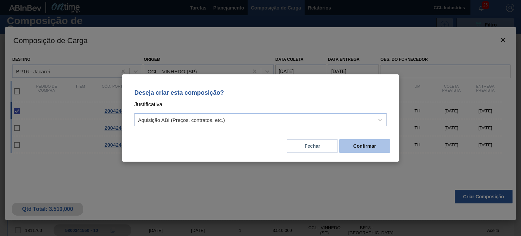
click at [368, 149] on button "Confirmar" at bounding box center [364, 146] width 51 height 14
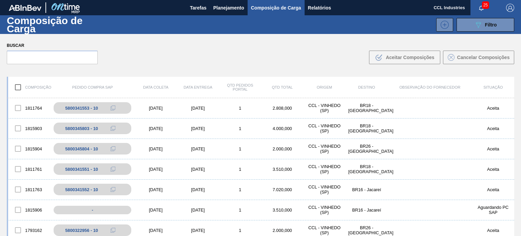
drag, startPoint x: 227, startPoint y: 13, endPoint x: 222, endPoint y: 19, distance: 7.3
click at [227, 13] on button "Planejamento" at bounding box center [229, 7] width 38 height 15
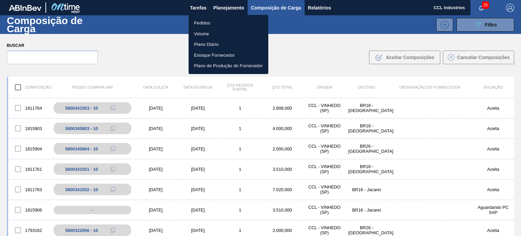
click at [216, 24] on li "Pedidos" at bounding box center [229, 23] width 80 height 11
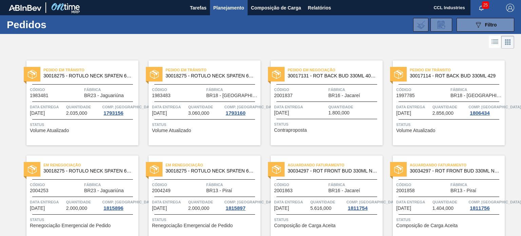
scroll to position [452, 0]
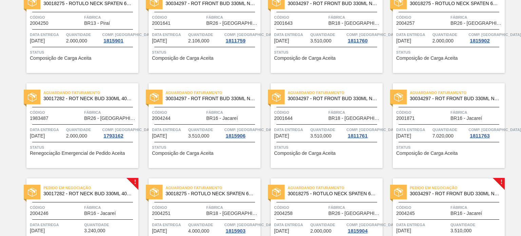
click at [180, 116] on div "Código 2004244" at bounding box center [178, 115] width 53 height 12
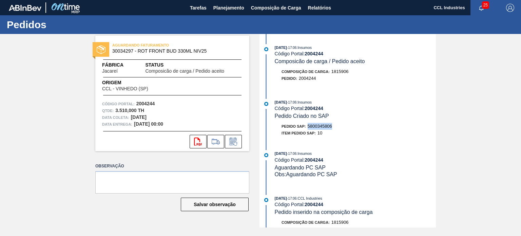
drag, startPoint x: 339, startPoint y: 131, endPoint x: 308, endPoint y: 129, distance: 31.3
click at [308, 129] on div "Pedido SAP: 5800345806 Item pedido SAP: 10" at bounding box center [355, 130] width 161 height 14
copy span "5800345806"
click at [226, 9] on span "Planejamento" at bounding box center [228, 8] width 31 height 8
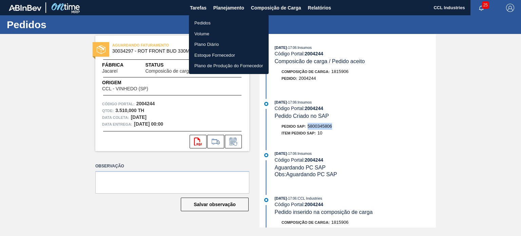
click at [208, 20] on li "Pedidos" at bounding box center [229, 23] width 80 height 11
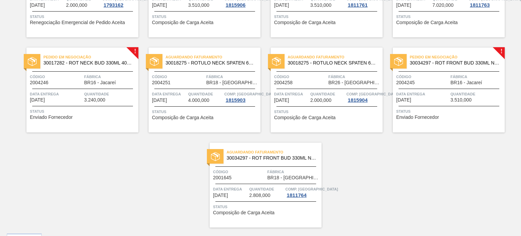
scroll to position [599, 0]
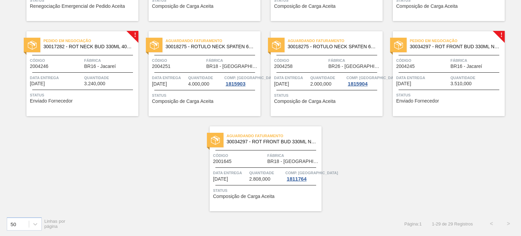
click at [427, 72] on div "Pedido em Negociação 30034297 - ROT FRONT BUD 330ML NIV25 Código 2004245 Fábric…" at bounding box center [449, 73] width 112 height 85
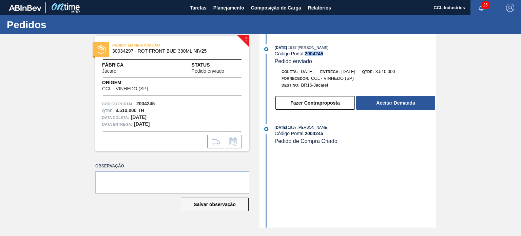
drag, startPoint x: 326, startPoint y: 54, endPoint x: 306, endPoint y: 54, distance: 19.7
click at [306, 54] on div "Código Portal: 2004245" at bounding box center [355, 53] width 161 height 5
copy strong "2004245"
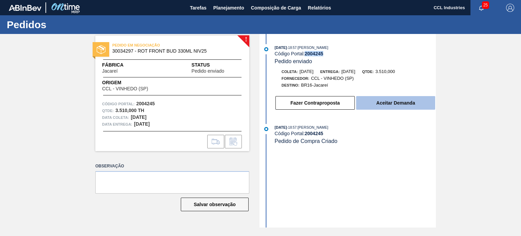
click at [415, 100] on button "Aceitar Demanda" at bounding box center [395, 103] width 79 height 14
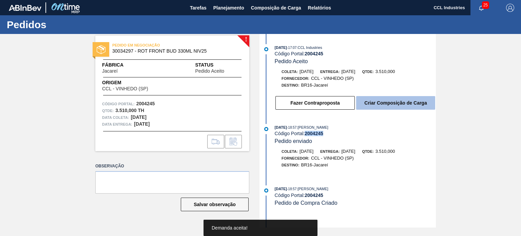
click at [410, 105] on button "Criar Composição de Carga" at bounding box center [395, 103] width 79 height 14
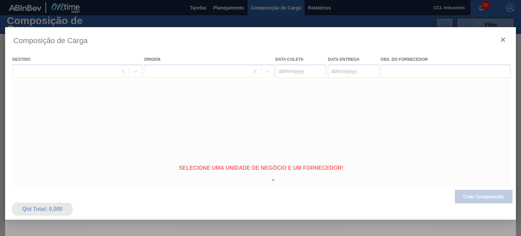
type coleta "[DATE]"
type entrega "[DATE]"
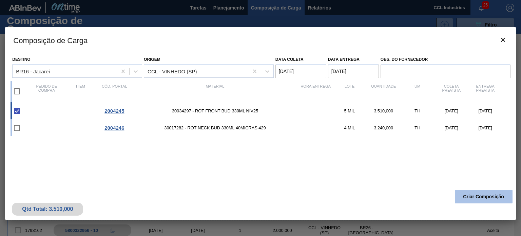
click at [472, 200] on button "Criar Composição" at bounding box center [484, 197] width 58 height 14
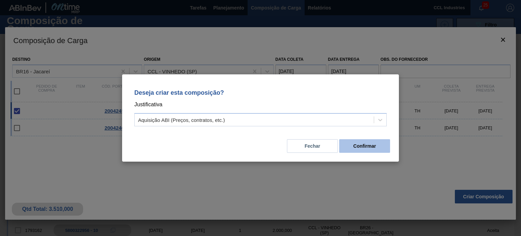
click at [359, 146] on button "Confirmar" at bounding box center [364, 146] width 51 height 14
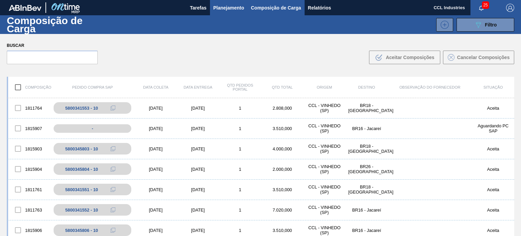
click at [231, 1] on button "Planejamento" at bounding box center [229, 7] width 38 height 15
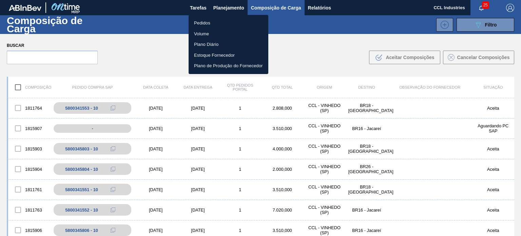
click at [212, 22] on li "Pedidos" at bounding box center [229, 23] width 80 height 11
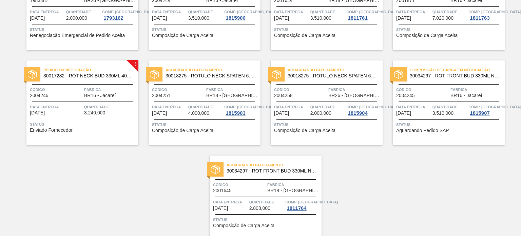
scroll to position [581, 0]
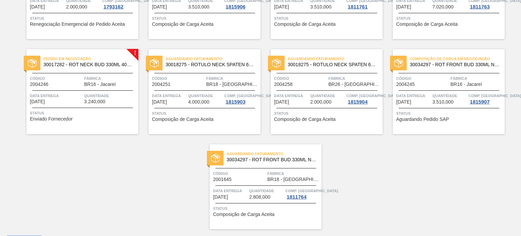
click at [421, 78] on span "Código" at bounding box center [422, 78] width 53 height 7
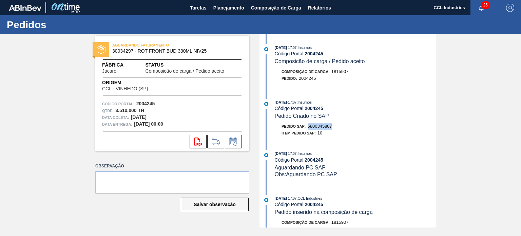
drag, startPoint x: 340, startPoint y: 130, endPoint x: 307, endPoint y: 129, distance: 32.9
click at [307, 129] on div "Pedido SAP: 5800345807" at bounding box center [355, 126] width 161 height 7
copy span "5800345807"
drag, startPoint x: 232, startPoint y: 10, endPoint x: 222, endPoint y: 20, distance: 13.9
click at [231, 10] on span "Planejamento" at bounding box center [228, 8] width 31 height 8
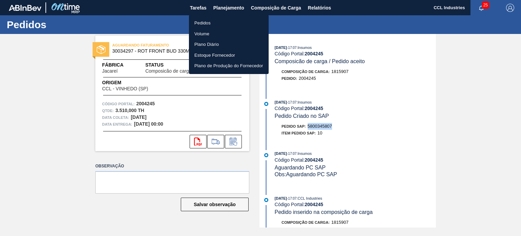
click at [219, 21] on li "Pedidos" at bounding box center [229, 23] width 80 height 11
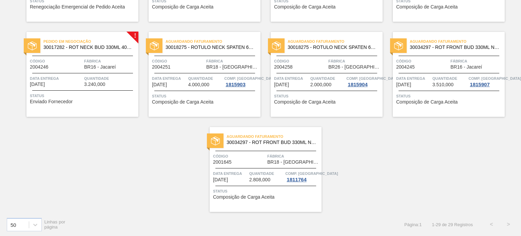
scroll to position [599, 0]
click at [67, 71] on div "Pedido em Negociação 30017282 - ROT NECK BUD 330ML 40MICRAS 429 Código 2004246 …" at bounding box center [82, 73] width 112 height 85
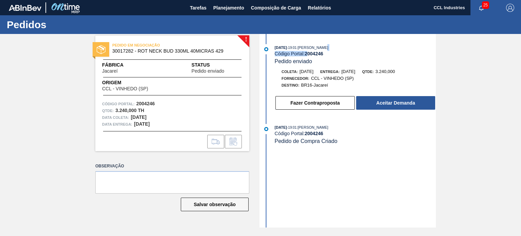
drag, startPoint x: 329, startPoint y: 51, endPoint x: 307, endPoint y: 54, distance: 21.6
click at [307, 53] on div "06/08/2025 - 19:01 : Lucas Pondian Código Portal: 2004246 Pedido enviado" at bounding box center [355, 54] width 161 height 21
click at [346, 57] on div "06/08/2025 - 19:01 : Lucas Pondian Código Portal: 2004246 Pedido enviado" at bounding box center [355, 54] width 161 height 21
drag, startPoint x: 323, startPoint y: 54, endPoint x: 306, endPoint y: 55, distance: 16.7
click at [306, 55] on div "Código Portal: 2004246" at bounding box center [355, 53] width 161 height 5
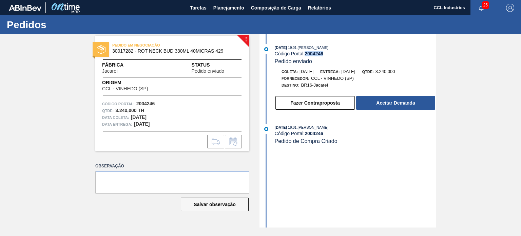
copy strong "2004246"
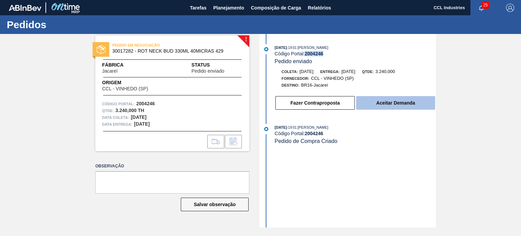
click at [384, 104] on button "Aceitar Demanda" at bounding box center [395, 103] width 79 height 14
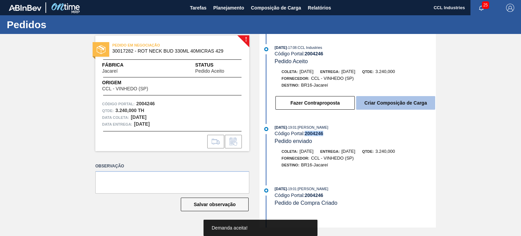
click at [380, 106] on button "Criar Composição de Carga" at bounding box center [395, 103] width 79 height 14
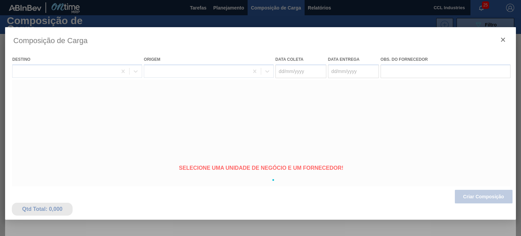
type coleta "[DATE]"
type entrega "[DATE]"
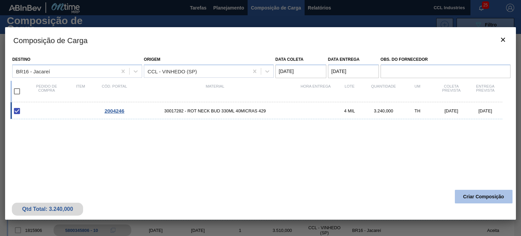
click at [474, 197] on button "Criar Composição" at bounding box center [484, 197] width 58 height 14
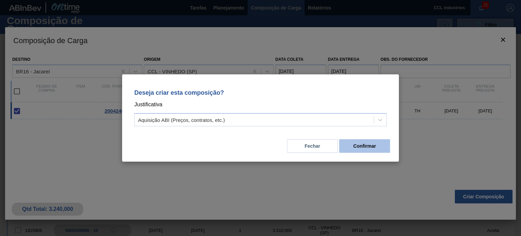
click at [353, 142] on button "Confirmar" at bounding box center [364, 146] width 51 height 14
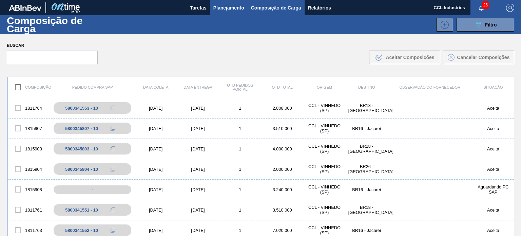
click at [225, 11] on span "Planejamento" at bounding box center [228, 8] width 31 height 8
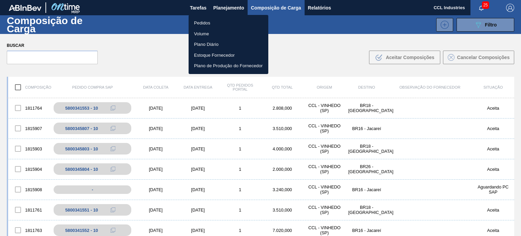
click at [209, 16] on ul "Pedidos Volume Plano Diário Estoque Fornecedor Plano de Produção do Fornecedor" at bounding box center [229, 44] width 80 height 59
click at [206, 21] on li "Pedidos" at bounding box center [229, 23] width 80 height 11
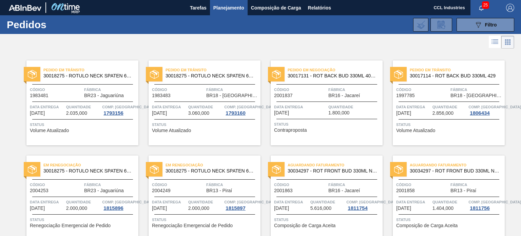
scroll to position [452, 0]
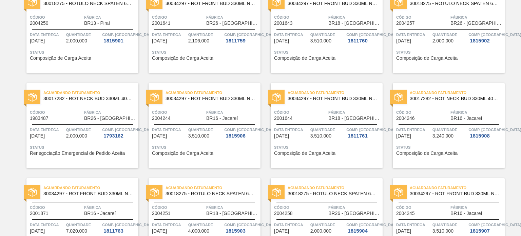
click at [449, 125] on div "Aguardando Faturamento 30017282 - ROT NECK BUD 330ML 40MICRAS 429 Código 200424…" at bounding box center [449, 125] width 112 height 85
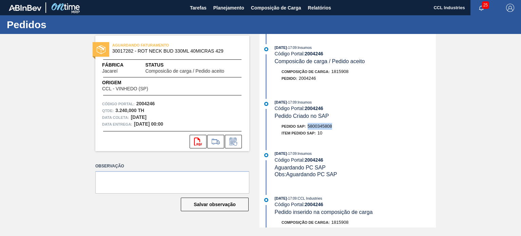
drag, startPoint x: 339, startPoint y: 126, endPoint x: 309, endPoint y: 127, distance: 29.5
click at [309, 127] on div "Pedido SAP: 5800345808" at bounding box center [355, 126] width 161 height 7
copy span "5800345808"
click at [228, 11] on span "Planejamento" at bounding box center [228, 8] width 31 height 8
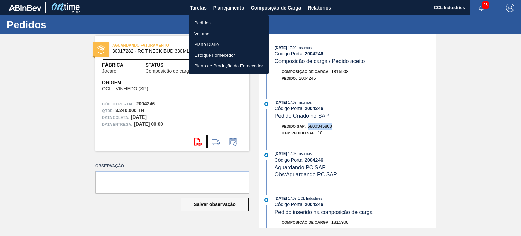
click at [202, 22] on li "Pedidos" at bounding box center [229, 23] width 80 height 11
